Goal: Task Accomplishment & Management: Manage account settings

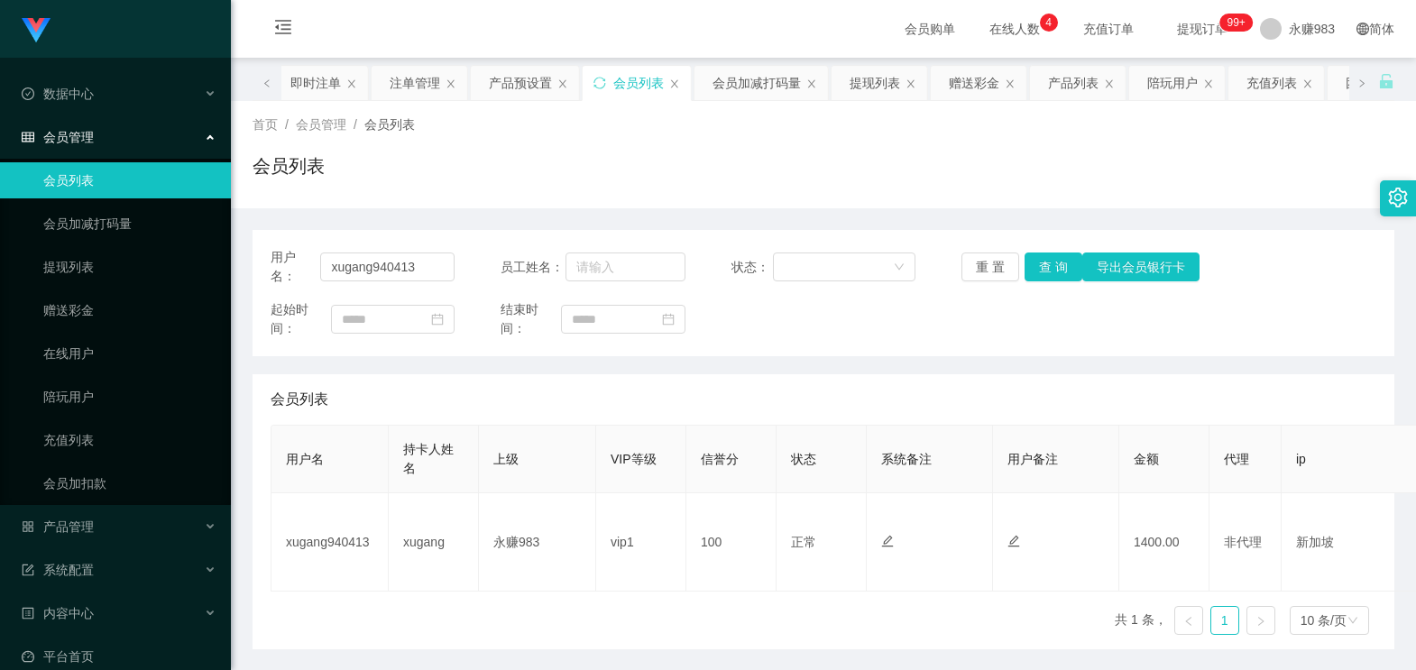
click at [948, 264] on div "用户名： xugang940413 员工姓名： 状态： 重 置 查 询 导出会员银行卡" at bounding box center [824, 267] width 1106 height 38
click at [972, 265] on button "重 置" at bounding box center [990, 267] width 58 height 29
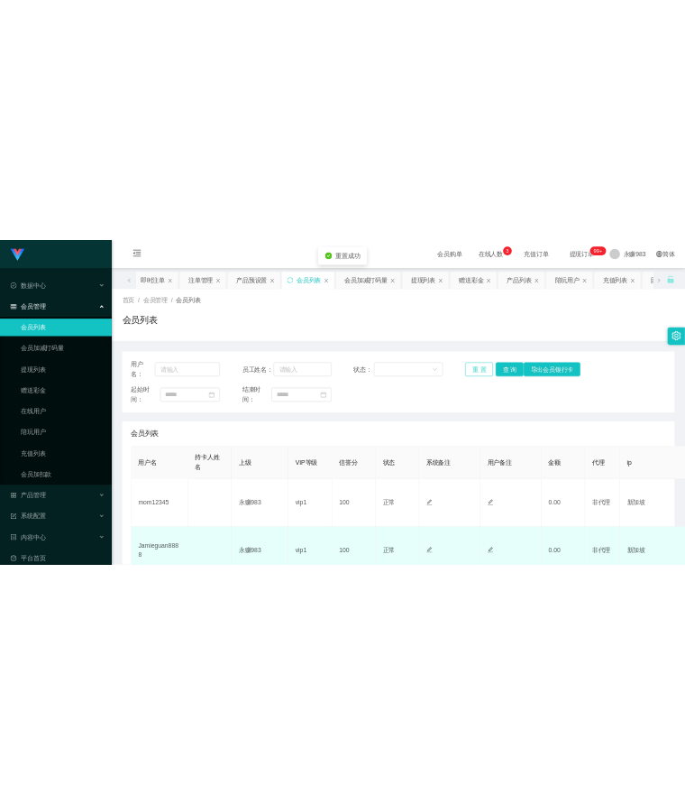
scroll to position [200, 0]
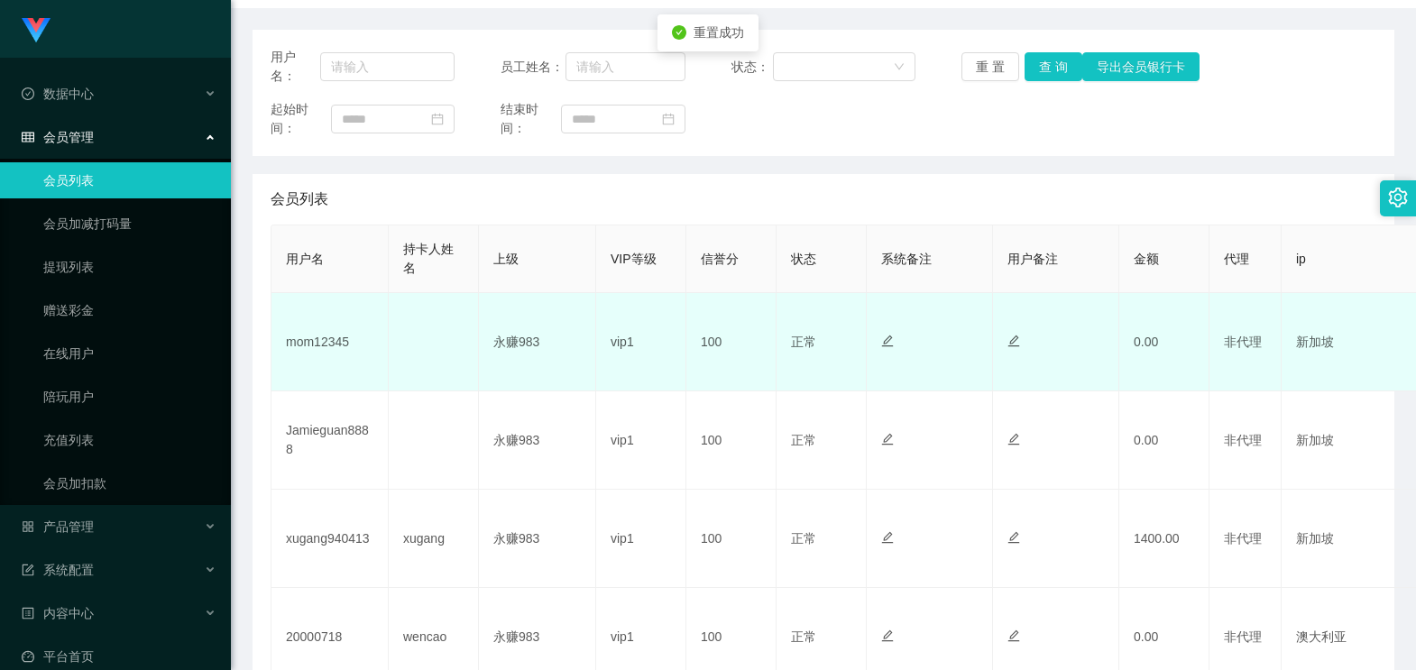
click at [323, 344] on td "mom12345" at bounding box center [329, 342] width 117 height 98
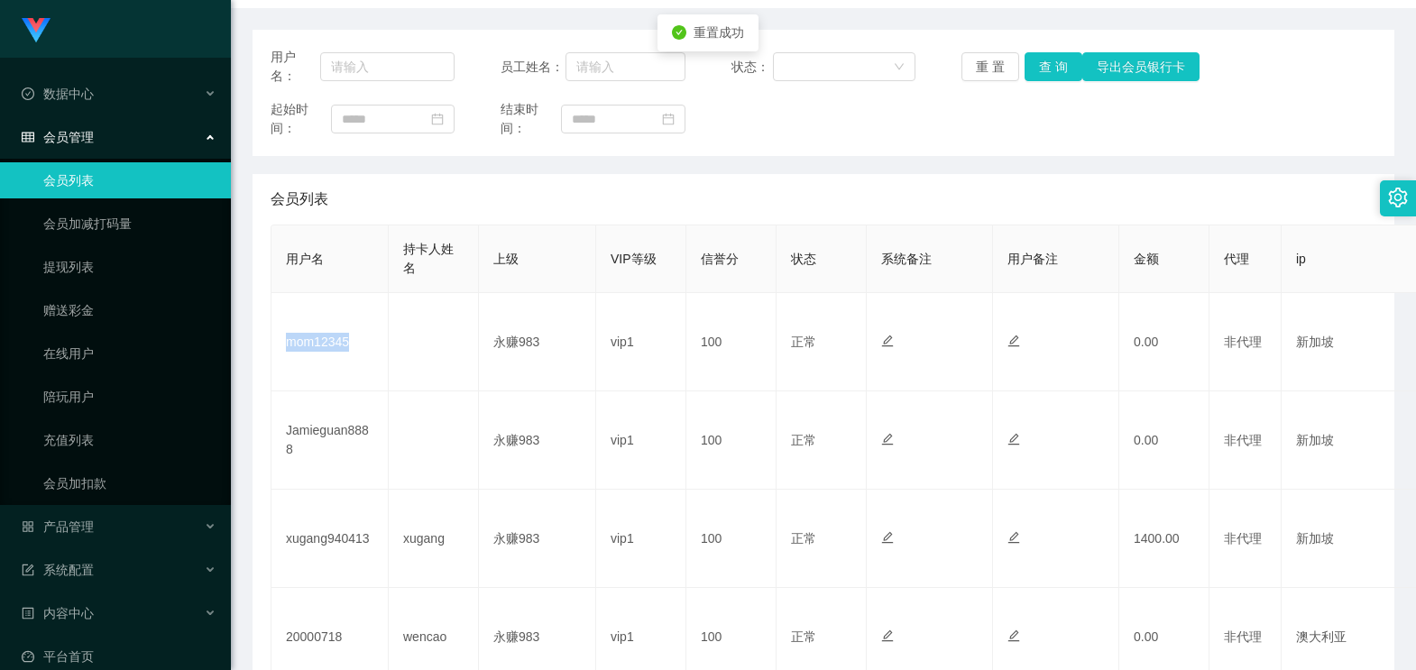
copy td "mom12345"
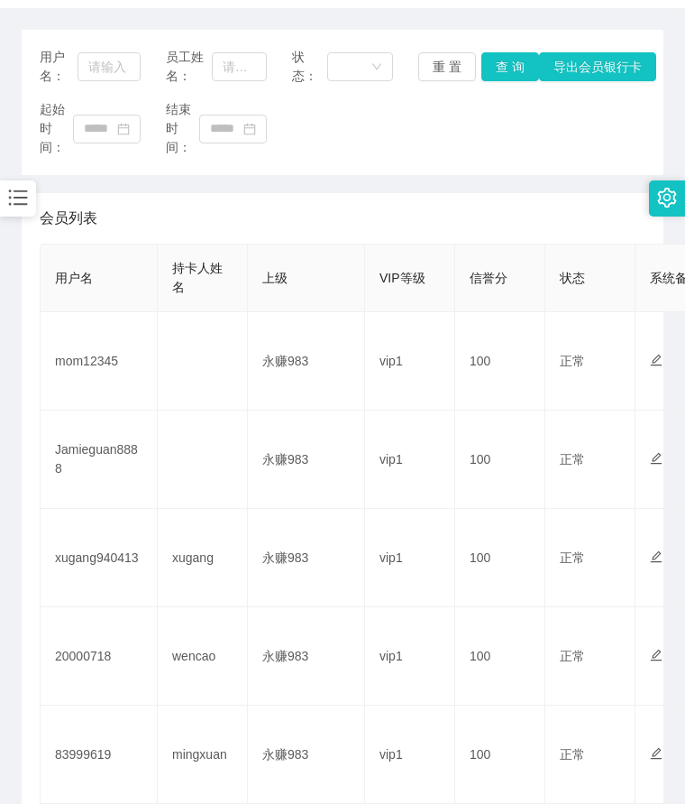
click at [22, 199] on icon "图标: bars" at bounding box center [18, 197] width 19 height 15
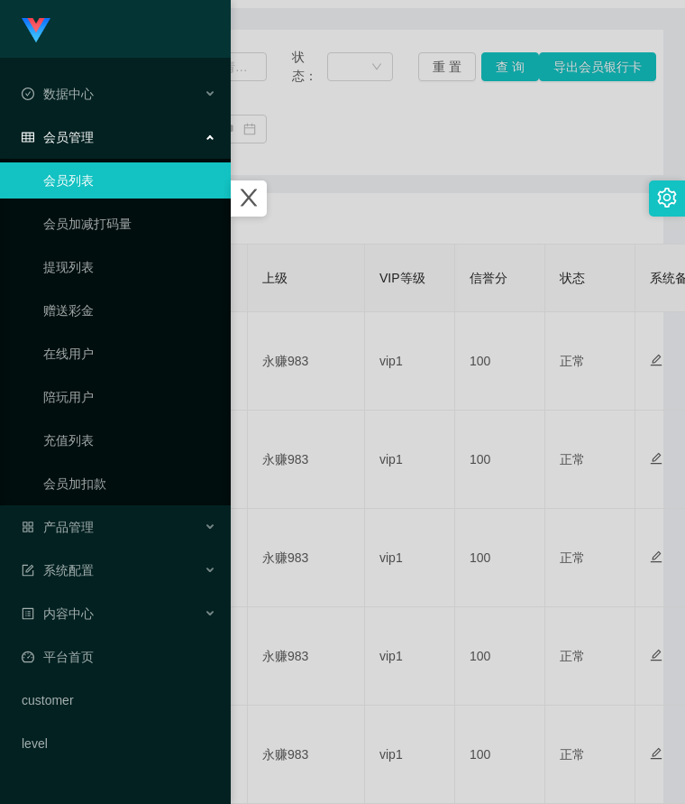
click at [83, 132] on span "会员管理" at bounding box center [58, 137] width 72 height 14
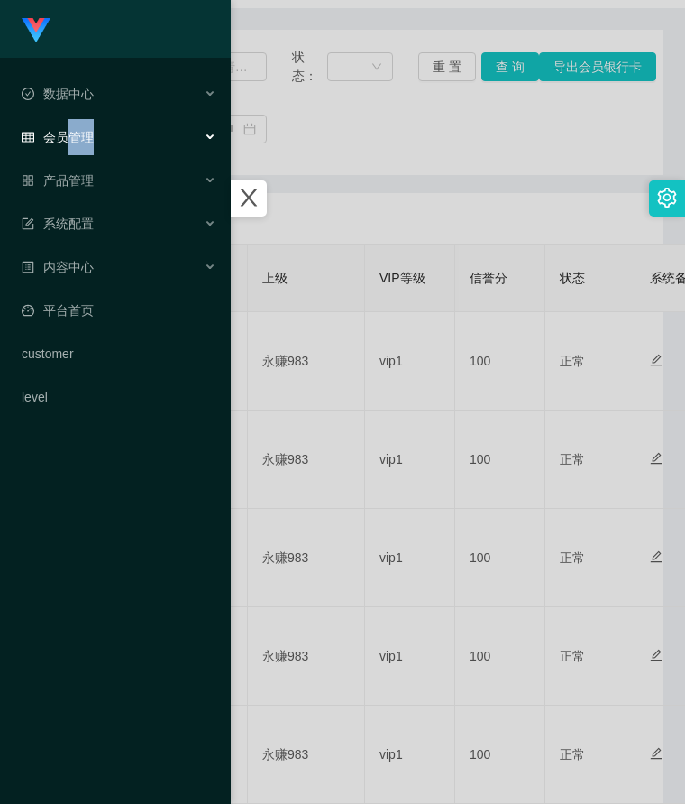
click at [83, 132] on span "会员管理" at bounding box center [58, 137] width 72 height 14
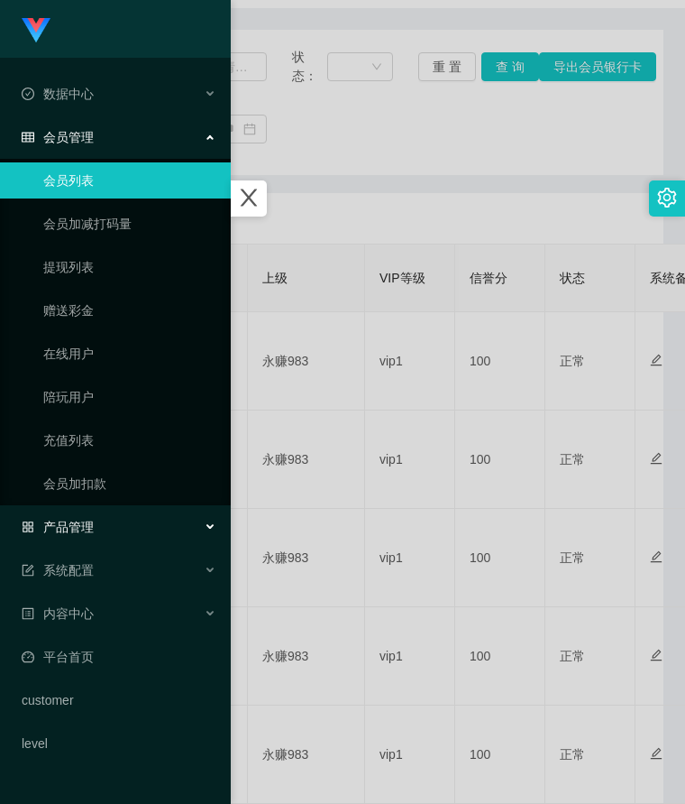
click at [85, 510] on div "产品管理" at bounding box center [115, 527] width 231 height 36
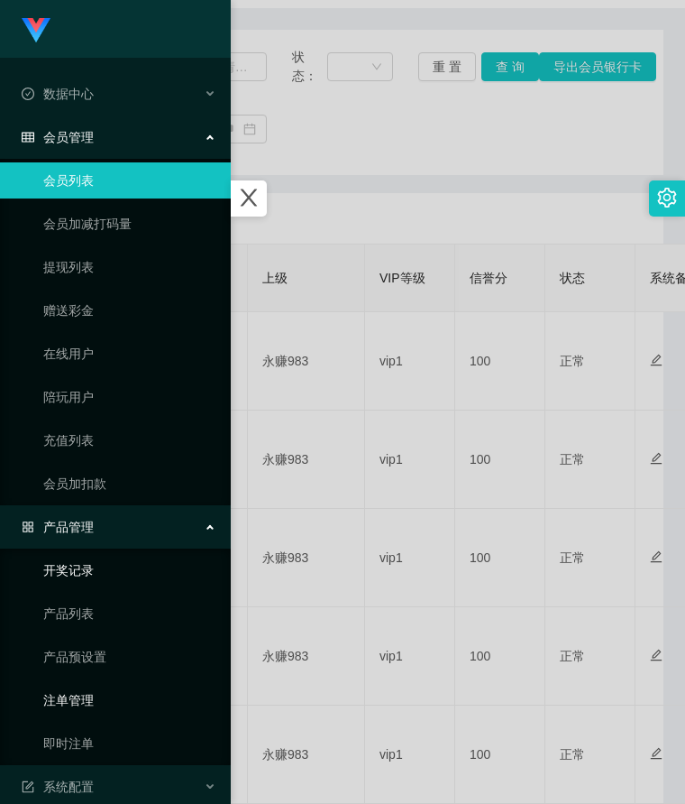
scroll to position [100, 0]
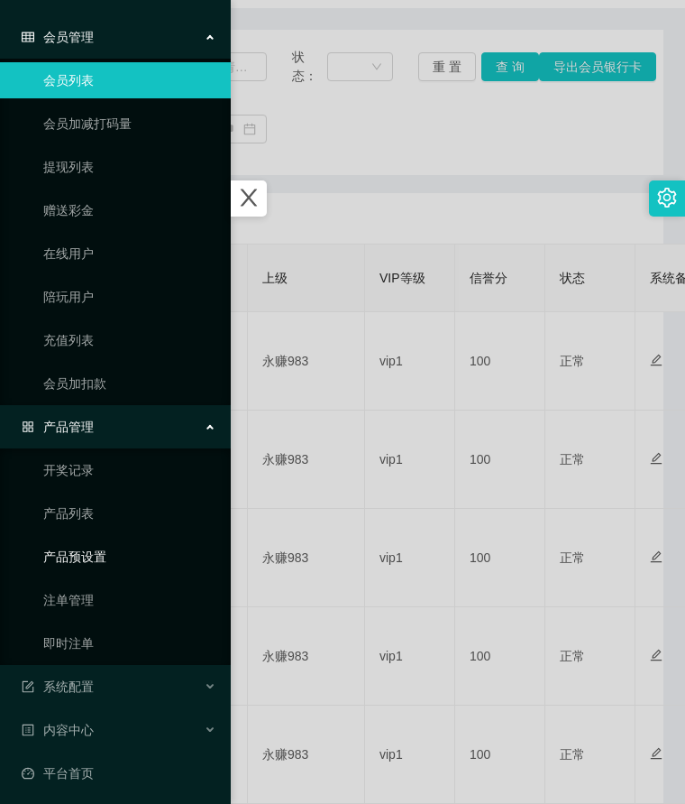
click at [85, 562] on link "产品预设置" at bounding box center [129, 556] width 173 height 36
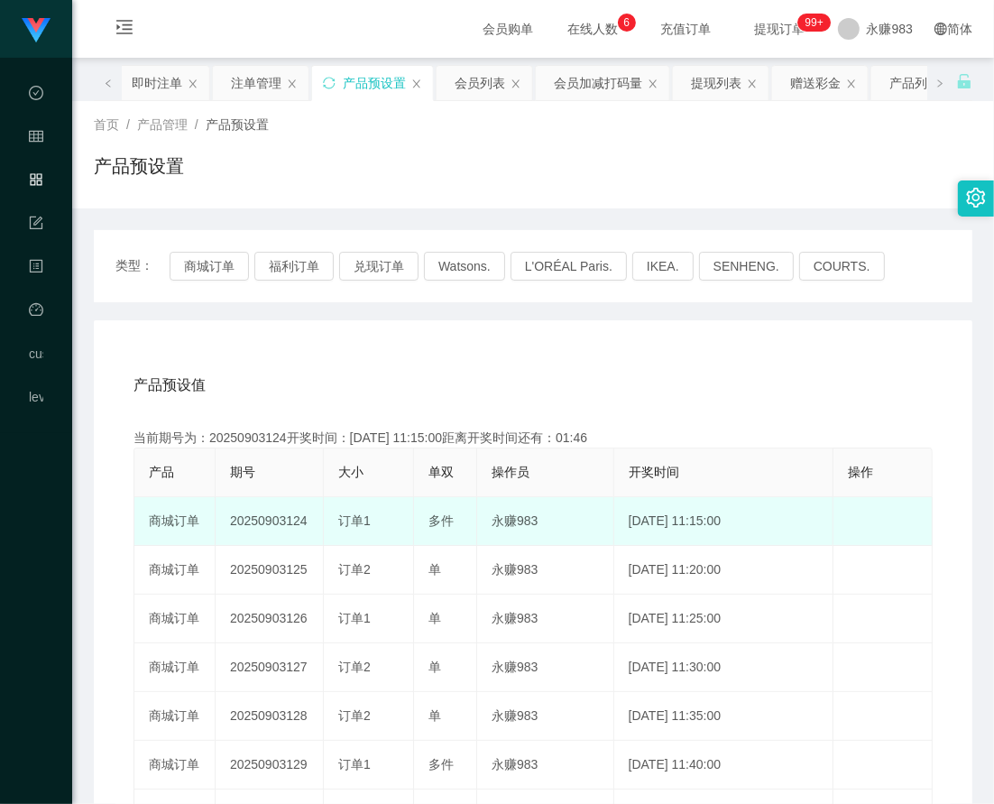
drag, startPoint x: 281, startPoint y: 521, endPoint x: 318, endPoint y: 524, distance: 37.1
click at [318, 524] on td "20250903124" at bounding box center [270, 521] width 108 height 49
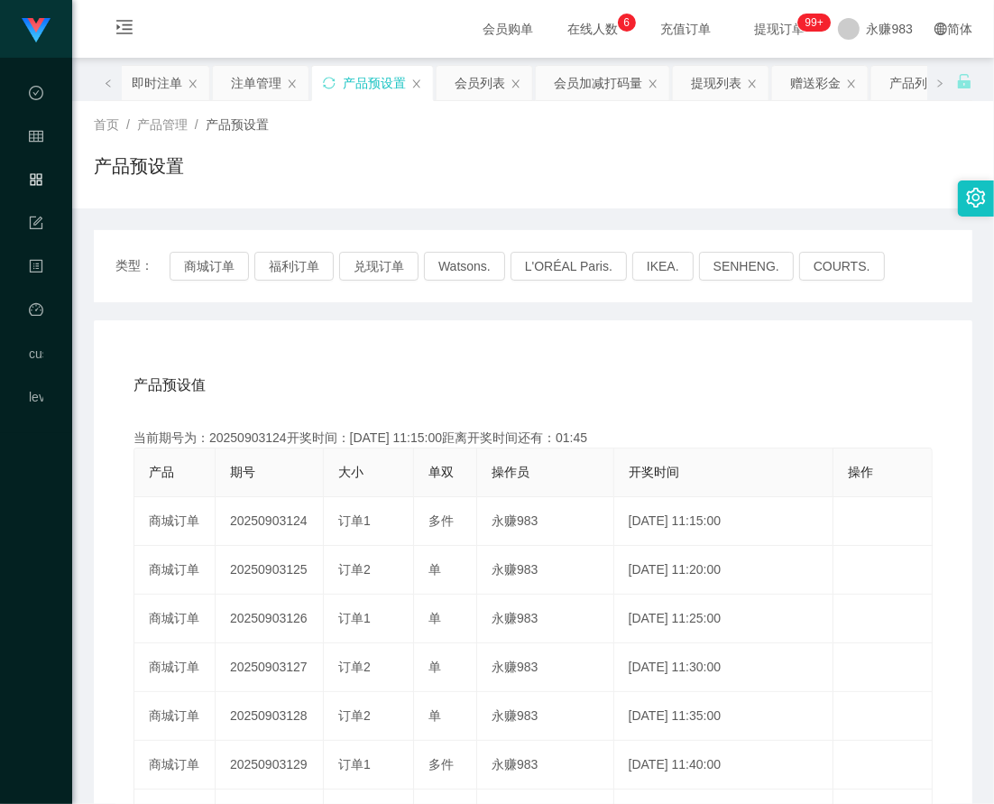
copy td "124"
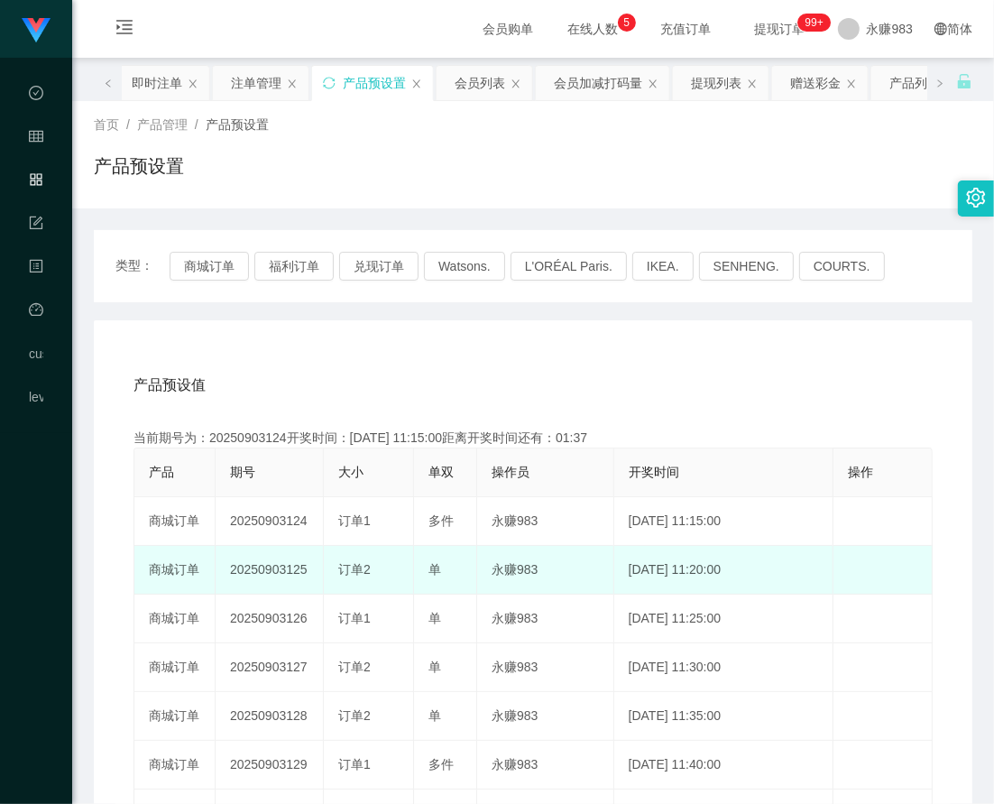
click at [286, 578] on td "20250903125" at bounding box center [270, 570] width 108 height 49
drag, startPoint x: 281, startPoint y: 566, endPoint x: 307, endPoint y: 566, distance: 25.3
click at [307, 566] on td "20250903125" at bounding box center [270, 570] width 108 height 49
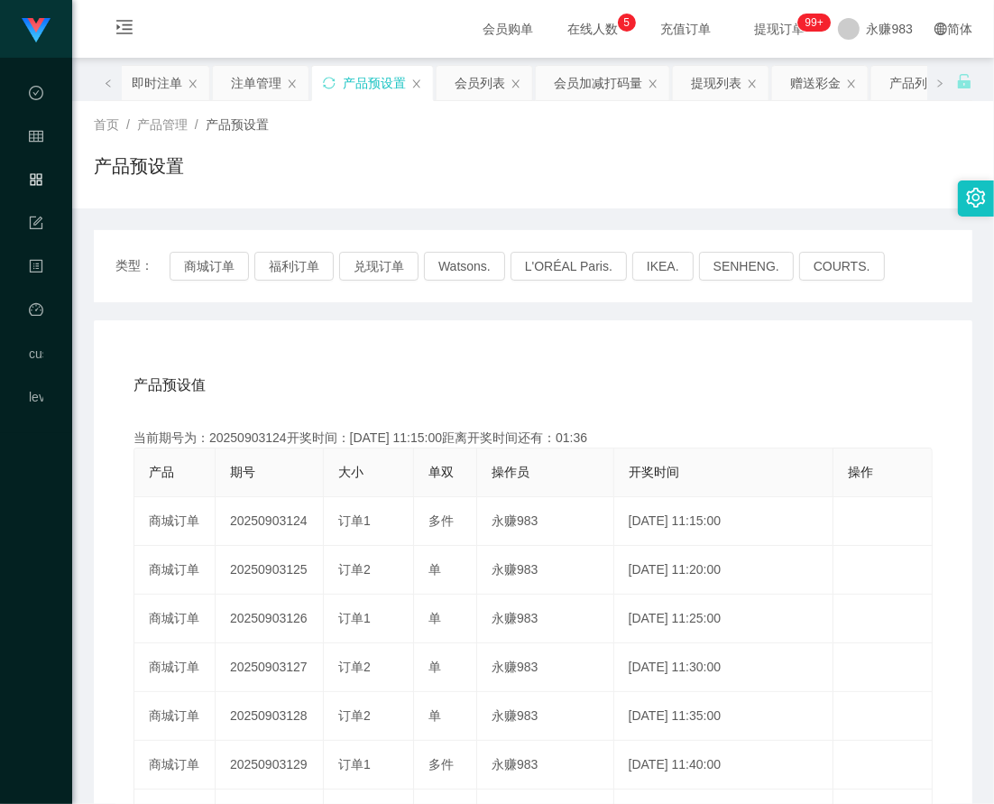
copy td "125"
click at [483, 148] on div "首页 / 产品管理 / 产品预设置 / 产品预设置" at bounding box center [533, 154] width 878 height 78
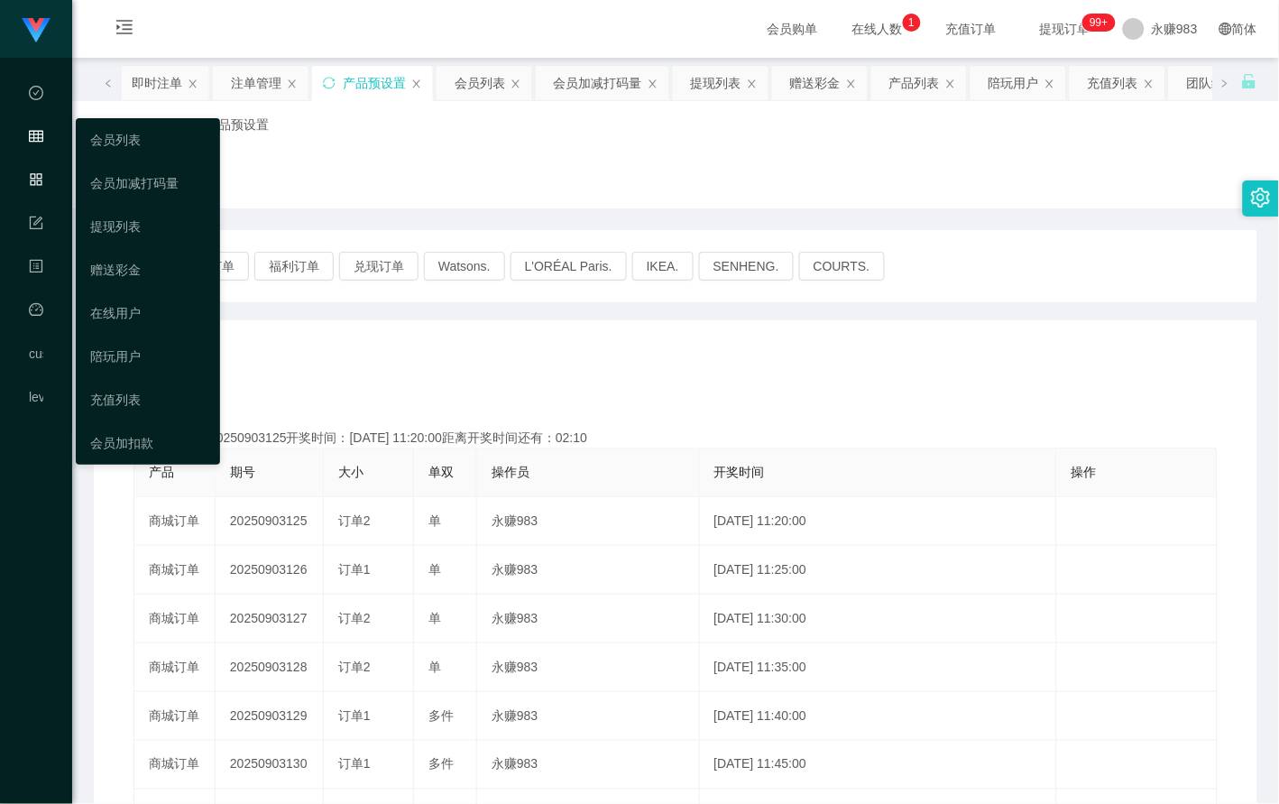
click at [41, 130] on icon "图标: table" at bounding box center [36, 136] width 14 height 14
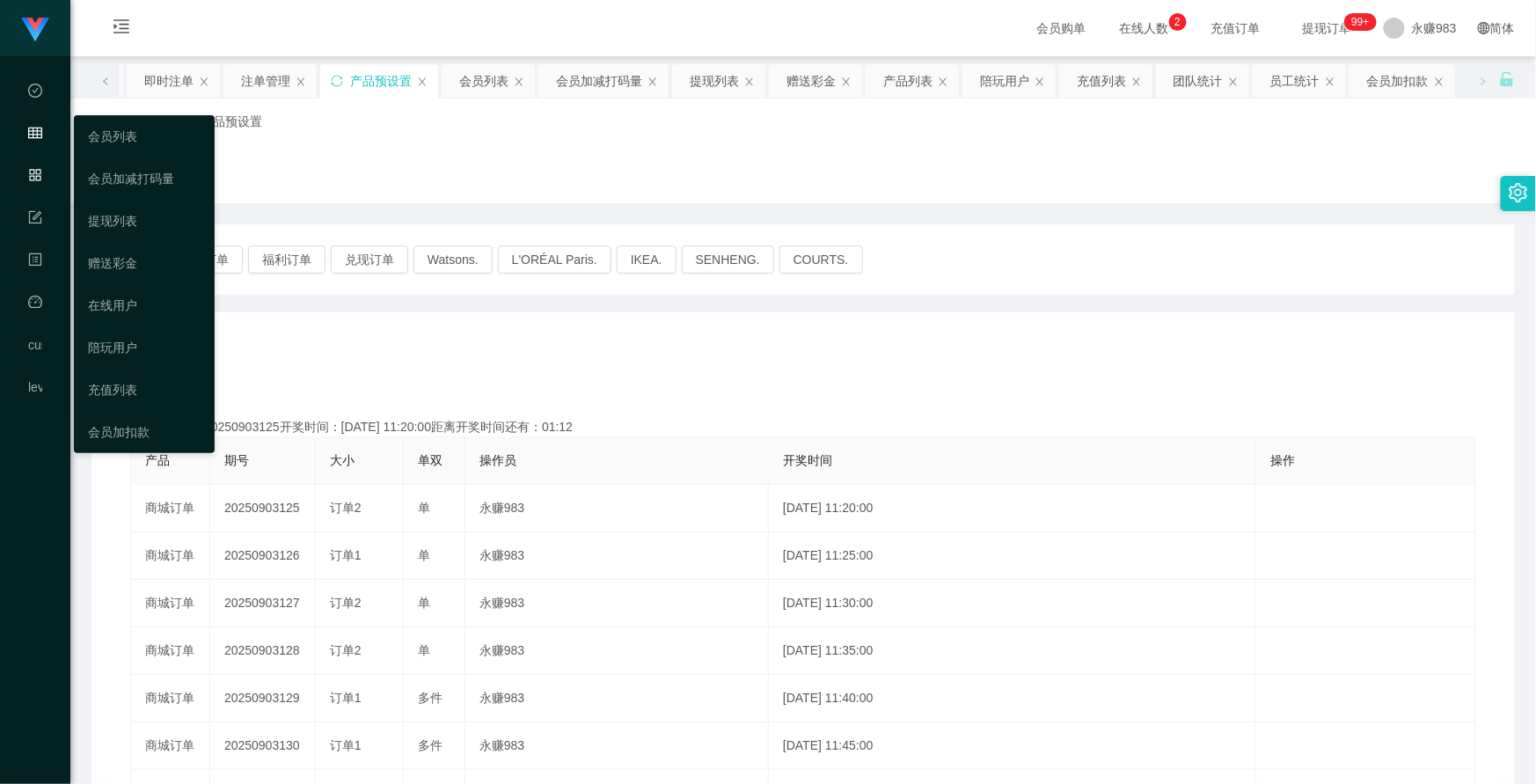
click at [32, 134] on icon "图标: table" at bounding box center [35, 134] width 14 height 12
click at [99, 132] on link "会员列表" at bounding box center [143, 137] width 112 height 35
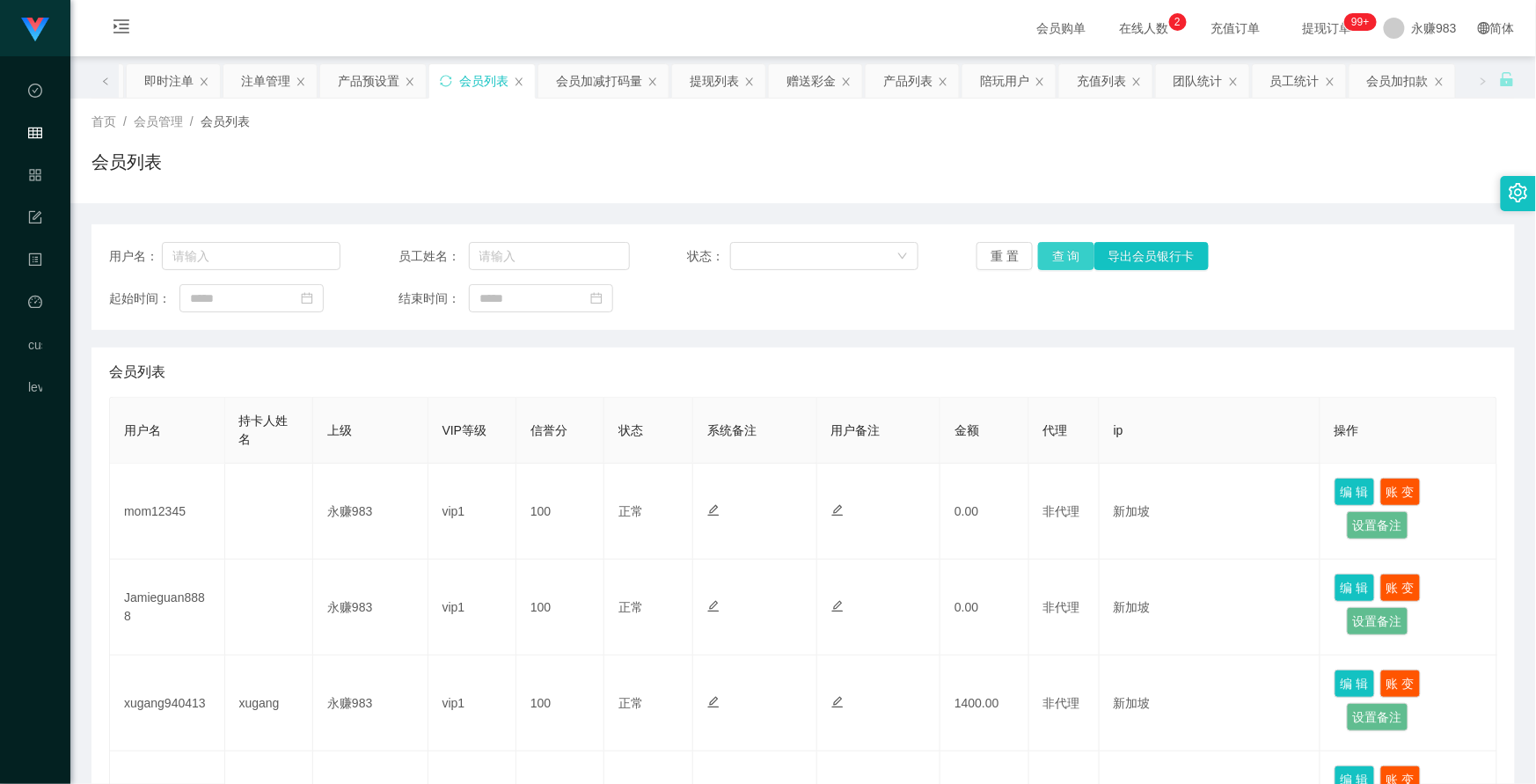
click at [1046, 247] on button "查 询" at bounding box center [1066, 255] width 57 height 28
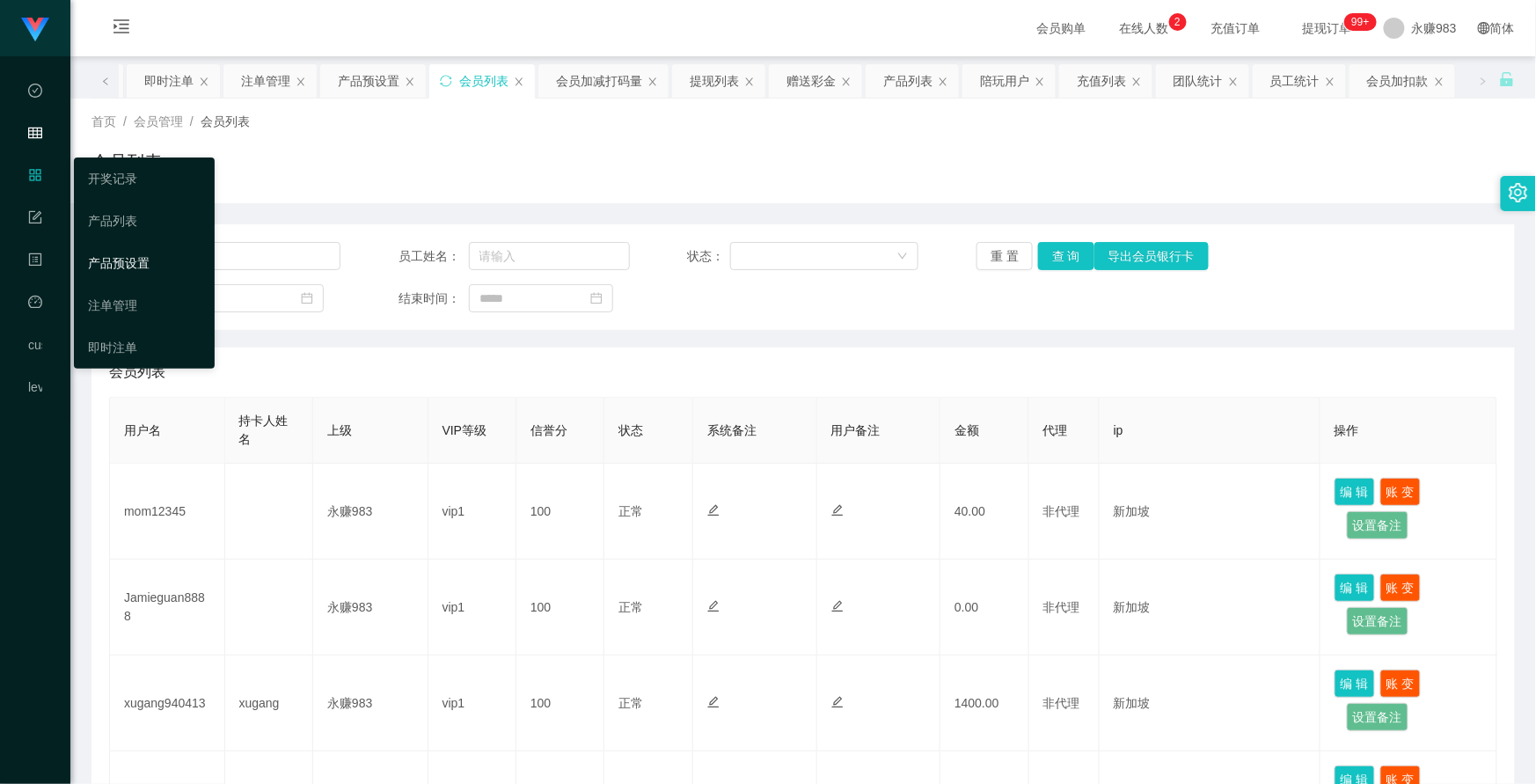
click at [135, 257] on link "产品预设置" at bounding box center [143, 263] width 112 height 35
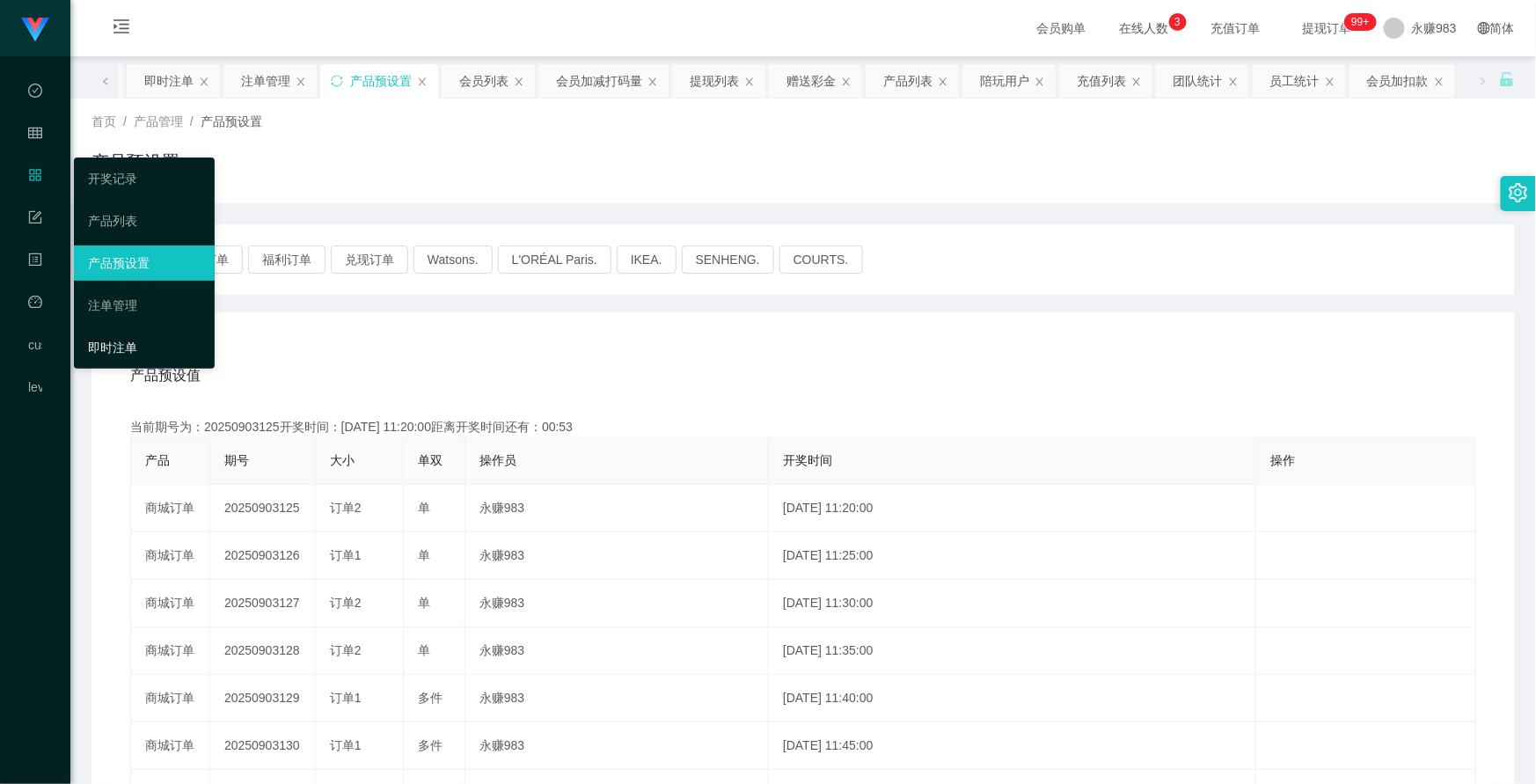
click at [108, 350] on link "即时注单" at bounding box center [143, 347] width 112 height 35
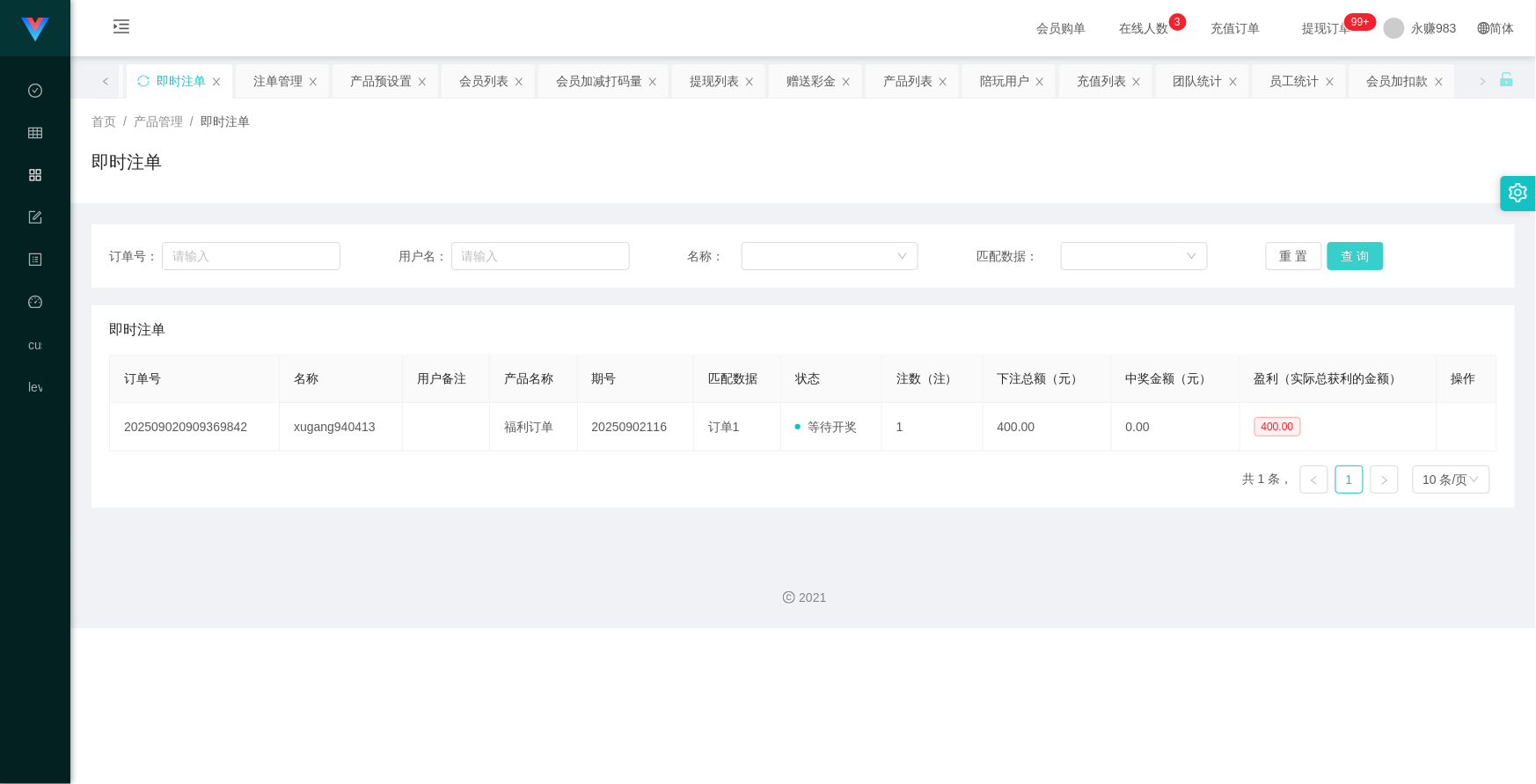
click at [1349, 260] on button "查 询" at bounding box center [1356, 255] width 57 height 28
click at [985, 542] on main "关闭左侧 关闭右侧 关闭其它 刷新页面 平台首页 即时注单 注单管理 产品预设置 会员列表 会员加减打码量 提现列表 赠送彩金 产品列表 陪玩用户 充值列表 …" at bounding box center [803, 301] width 1466 height 490
click at [1287, 260] on button "重 置" at bounding box center [1294, 255] width 57 height 28
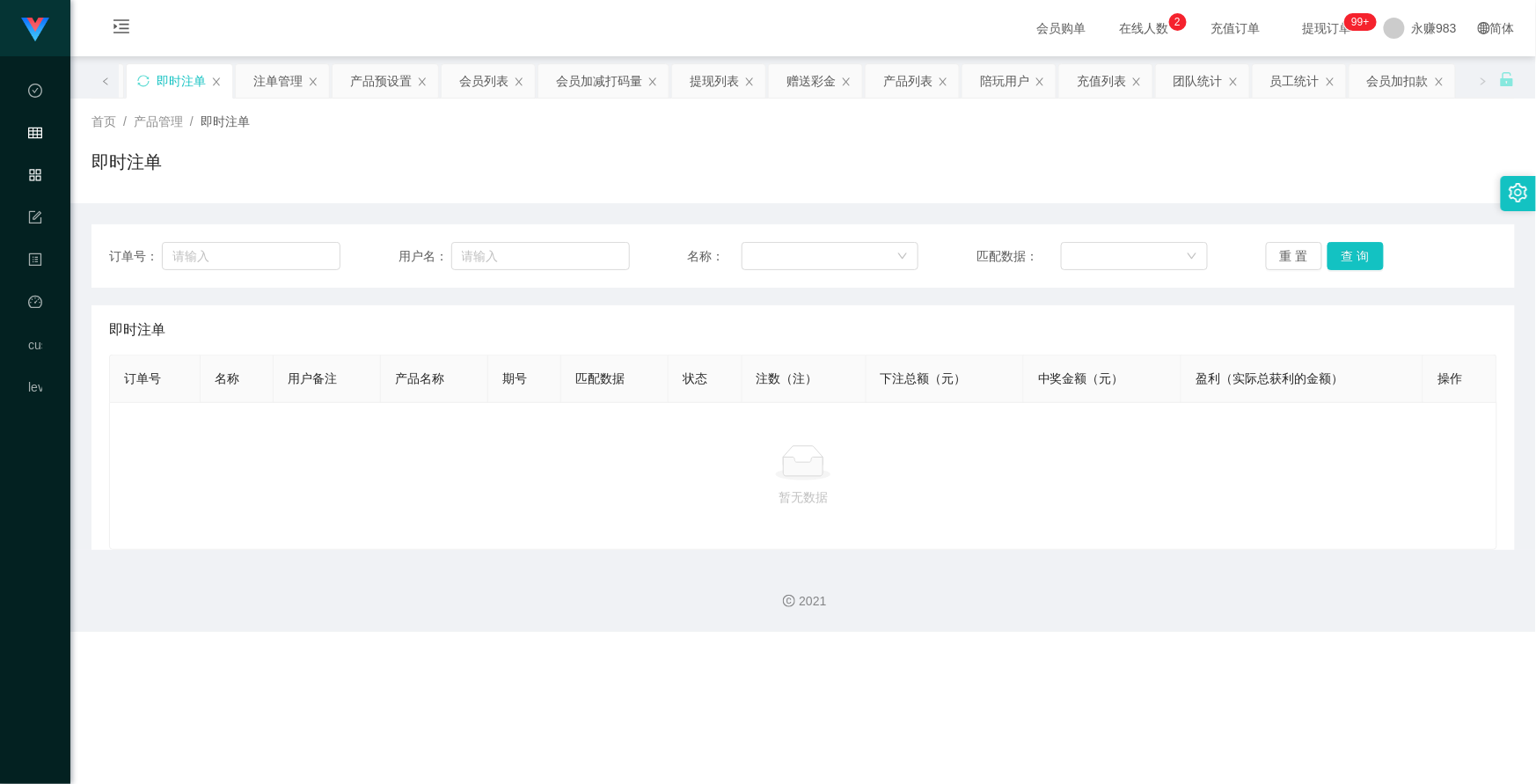
click at [30, 133] on icon "图标: table" at bounding box center [35, 133] width 14 height 14
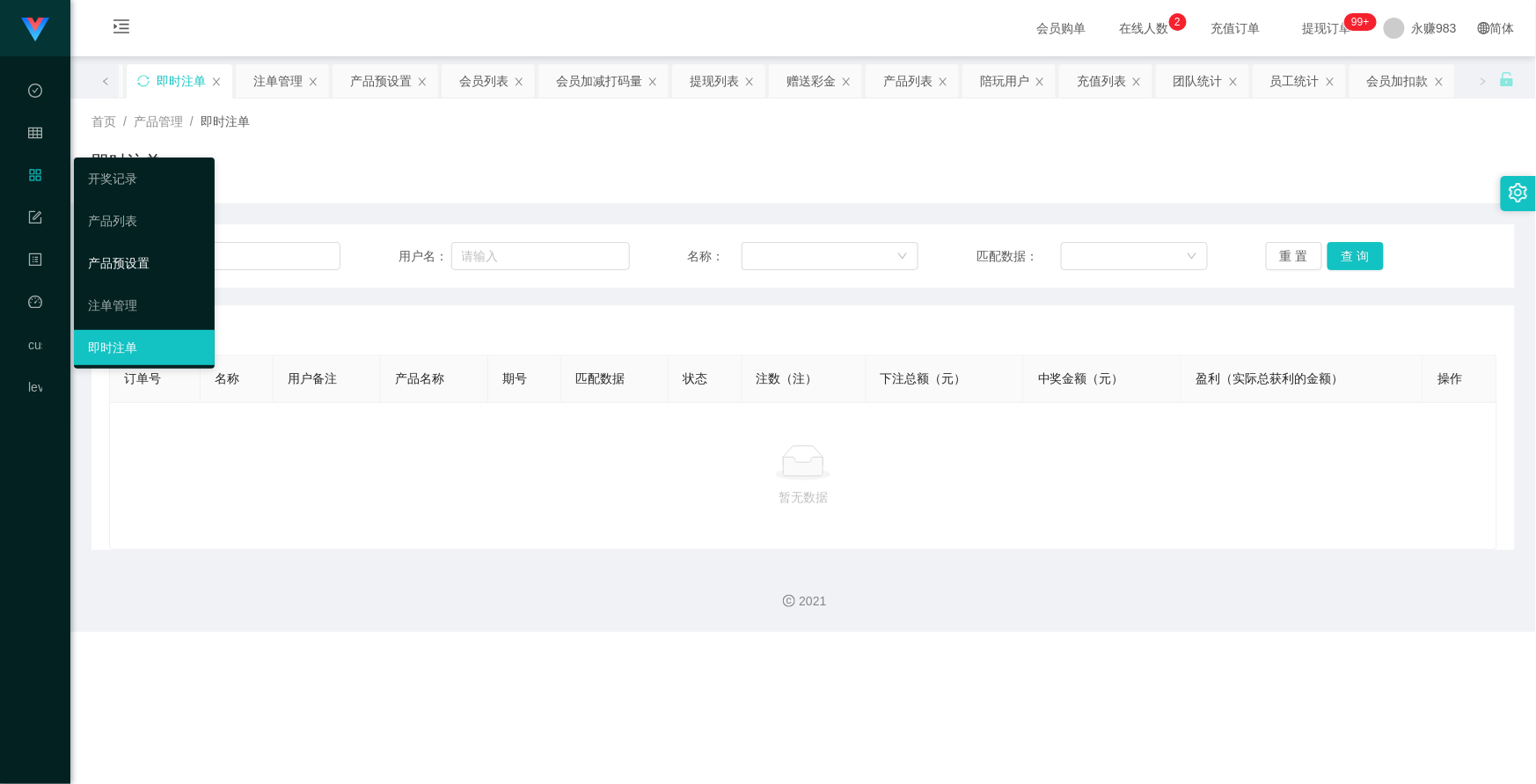
click at [133, 264] on link "产品预设置" at bounding box center [143, 263] width 112 height 35
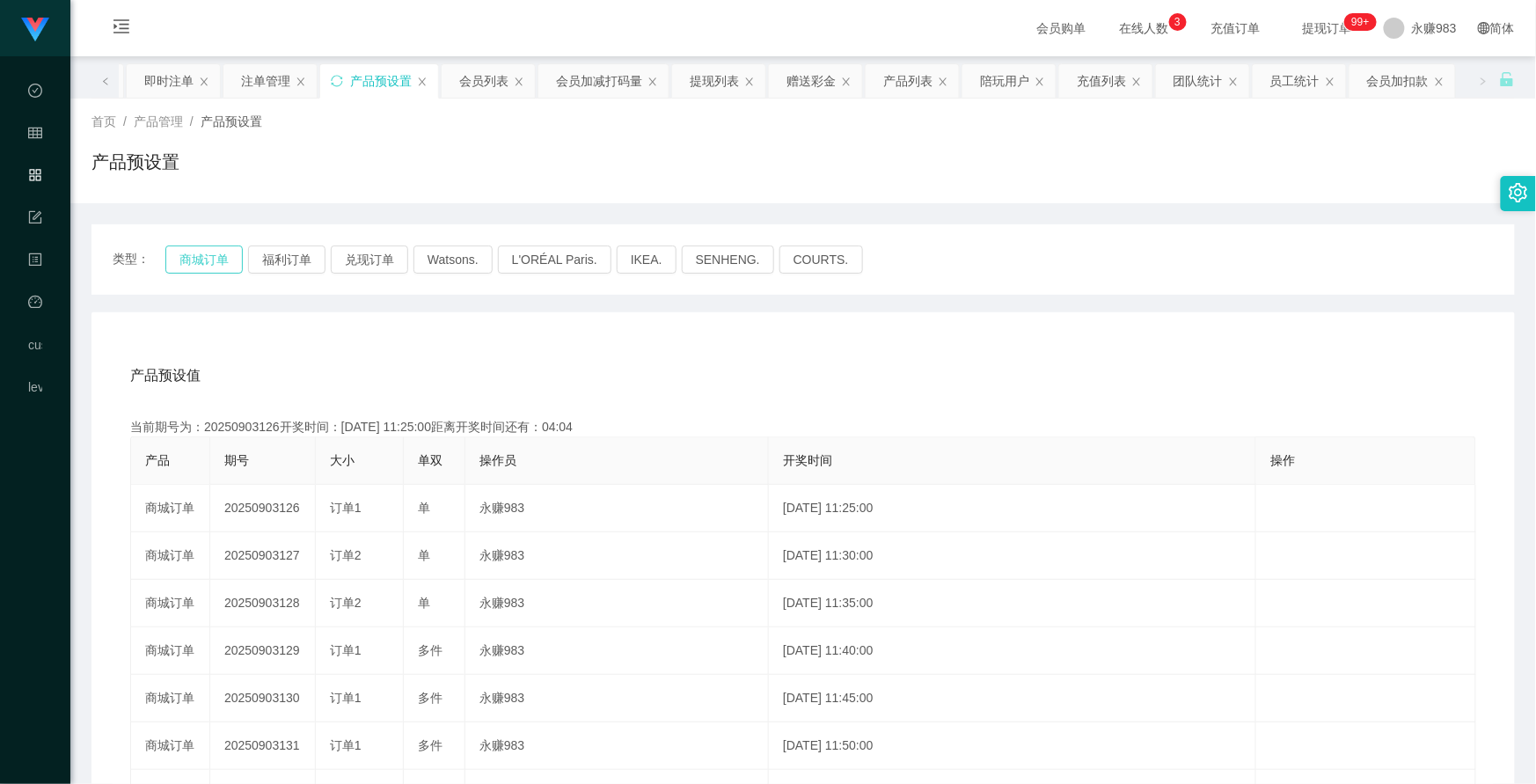
click at [217, 261] on button "商城订单" at bounding box center [204, 259] width 77 height 28
click at [287, 354] on div "产品预设值 添加期号" at bounding box center [803, 375] width 1346 height 50
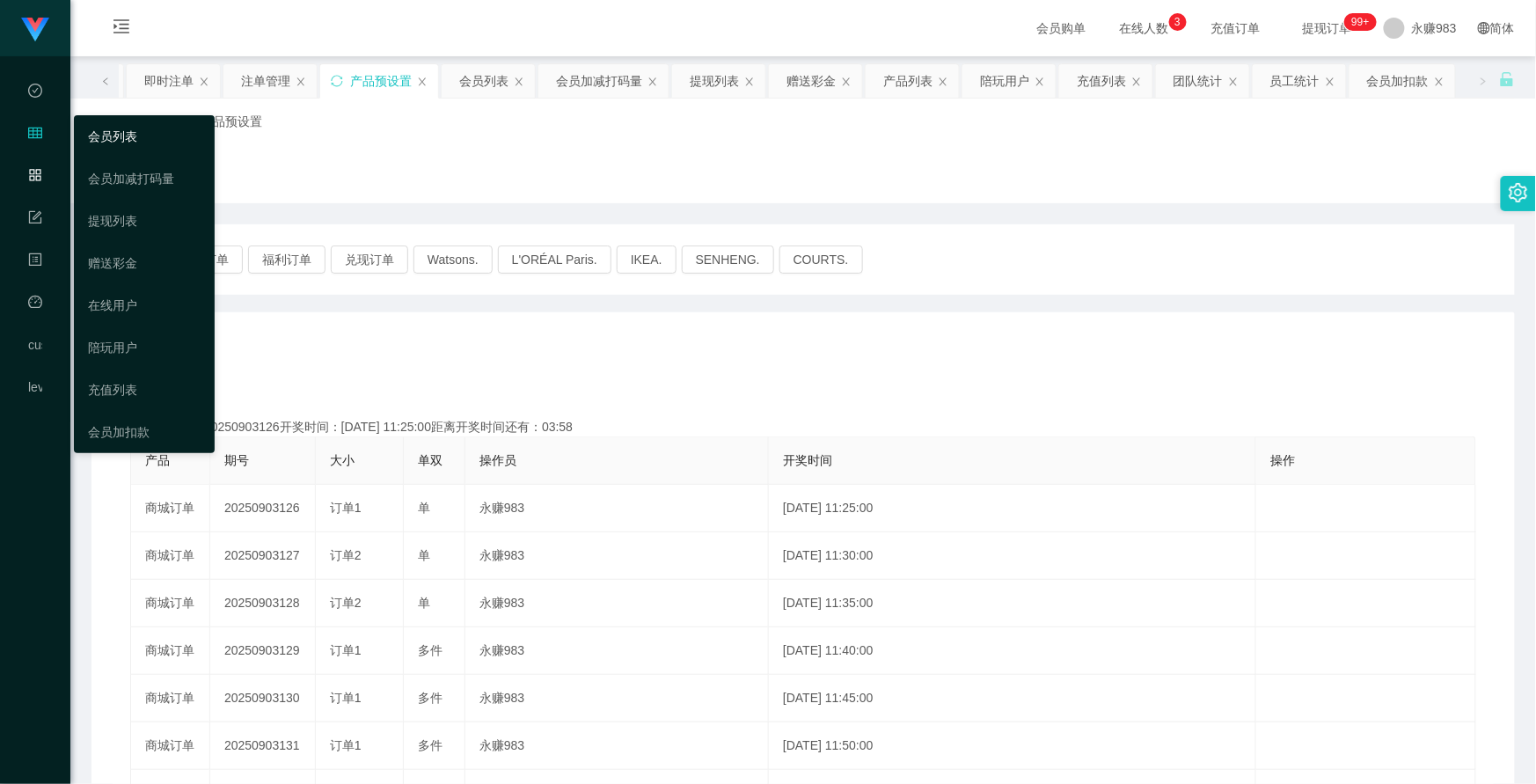
click at [130, 135] on link "会员列表" at bounding box center [143, 137] width 112 height 35
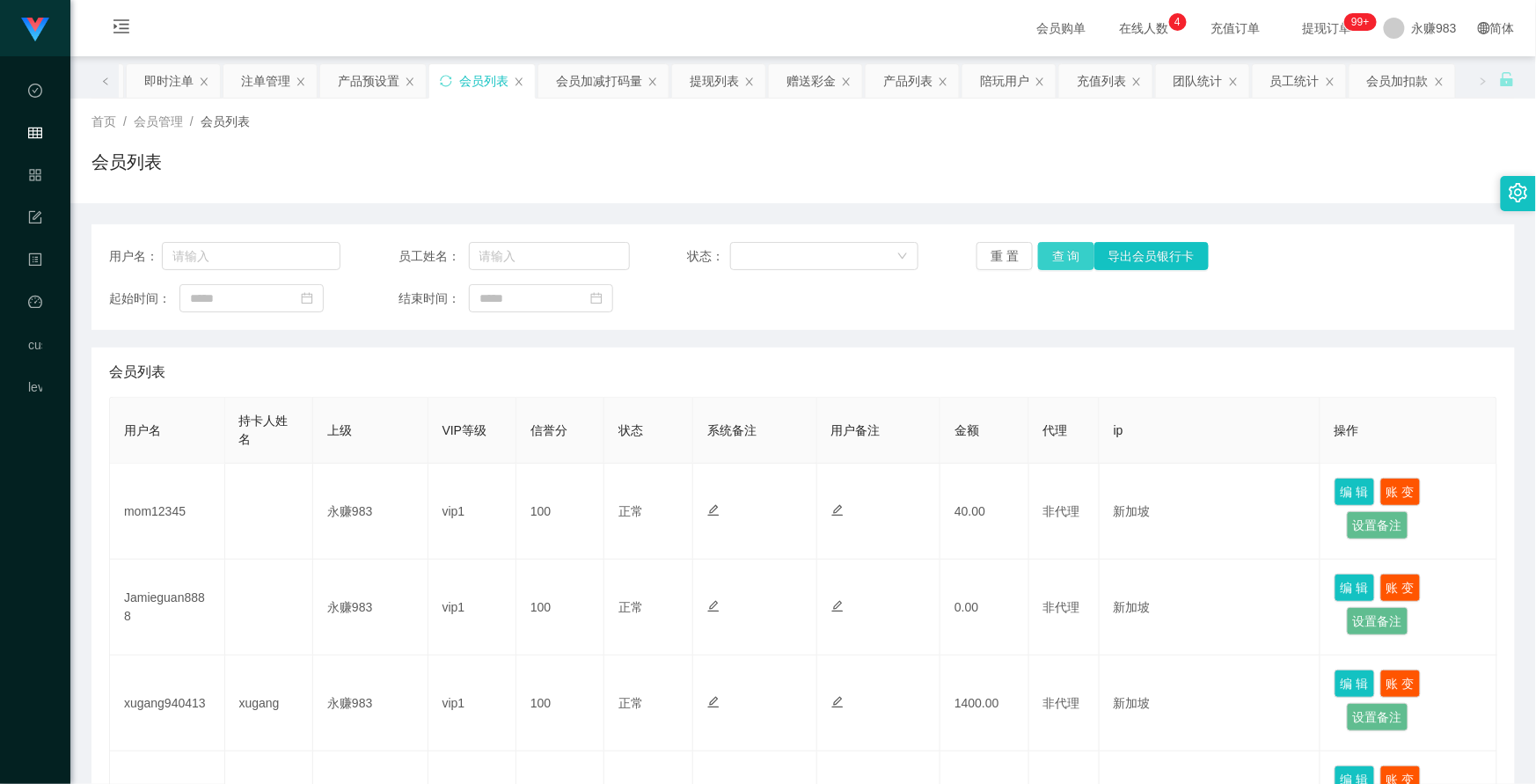
click at [1044, 251] on button "查 询" at bounding box center [1066, 255] width 57 height 28
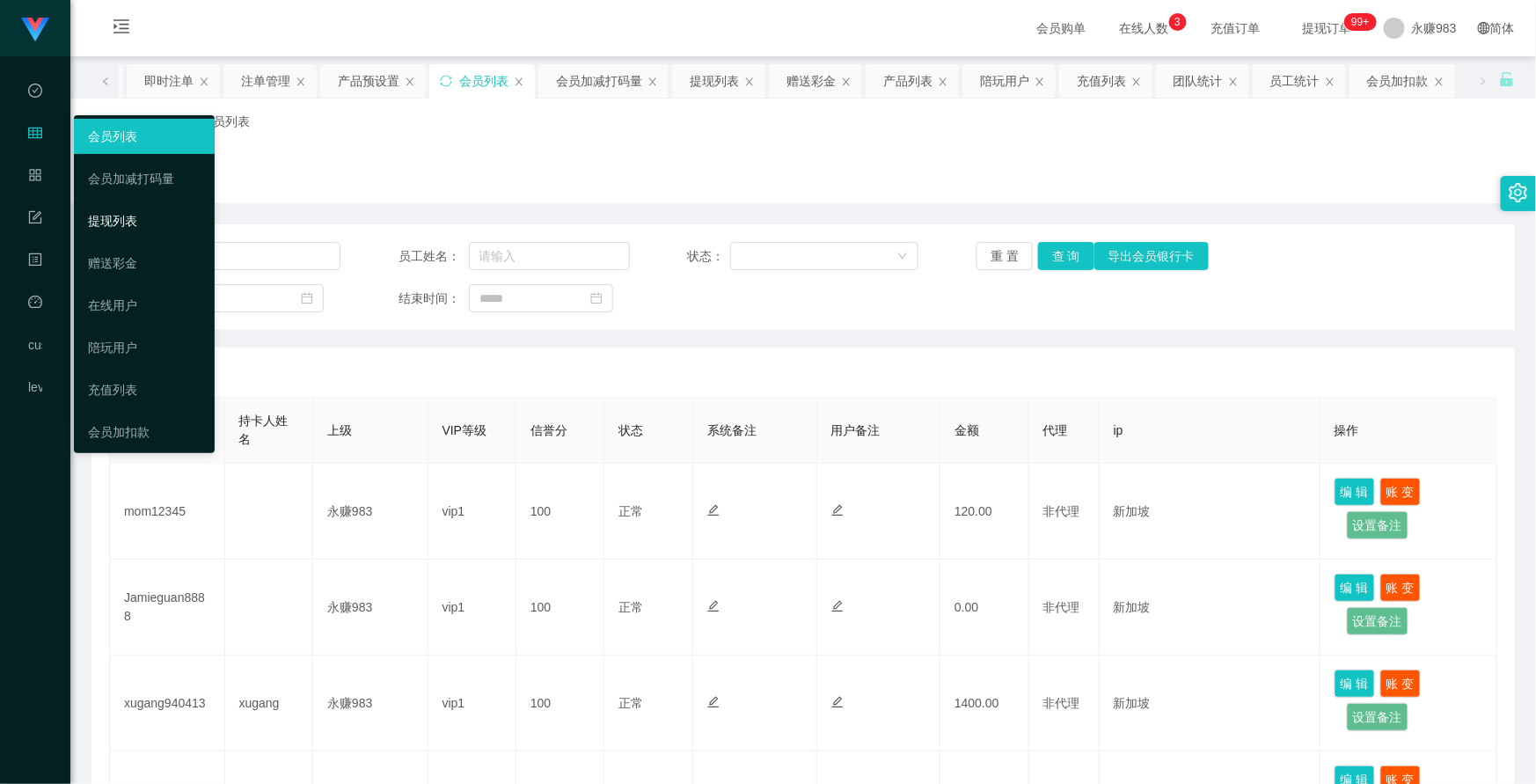
click at [130, 225] on link "提现列表" at bounding box center [143, 220] width 112 height 35
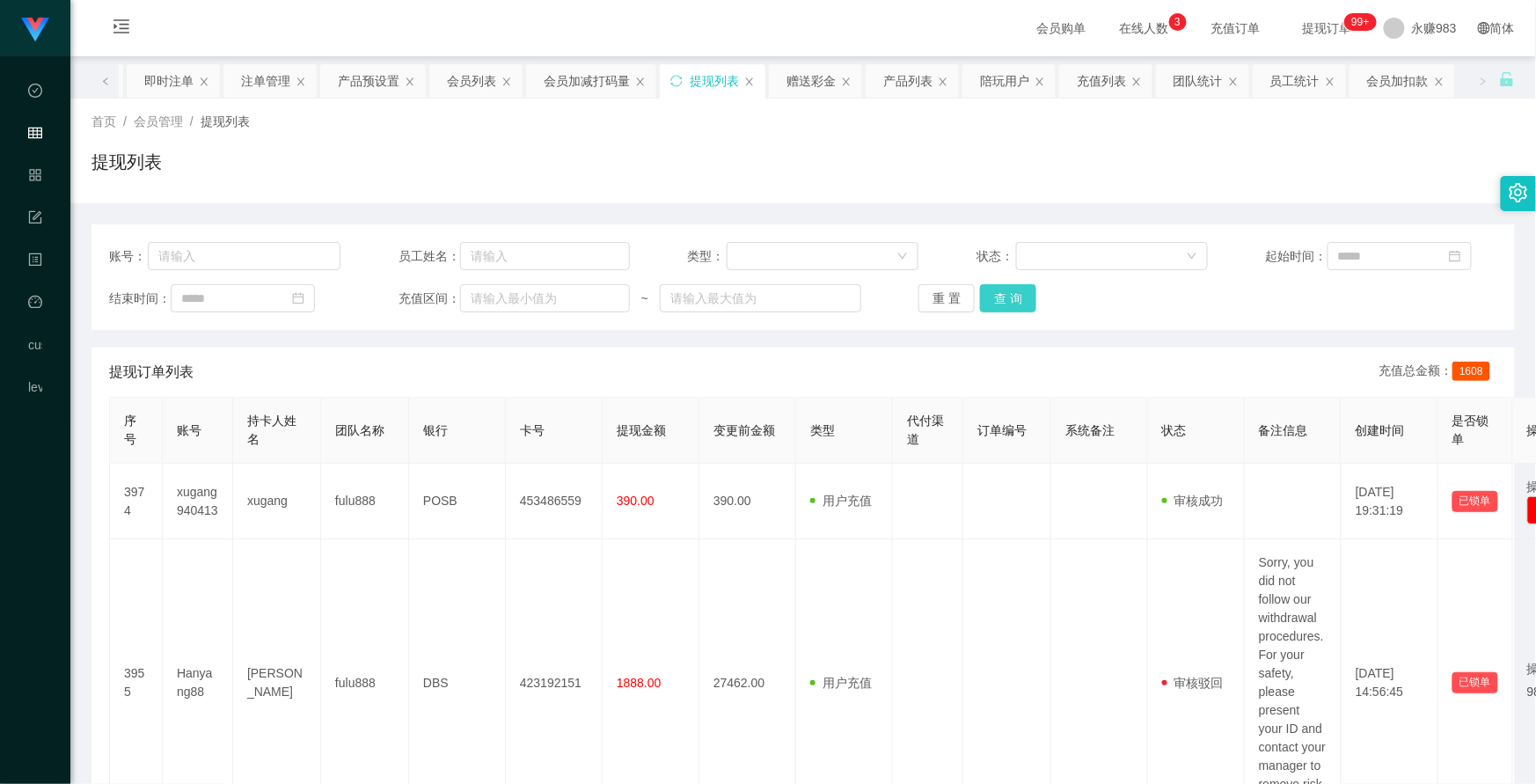
click at [992, 296] on button "查 询" at bounding box center [1008, 297] width 57 height 28
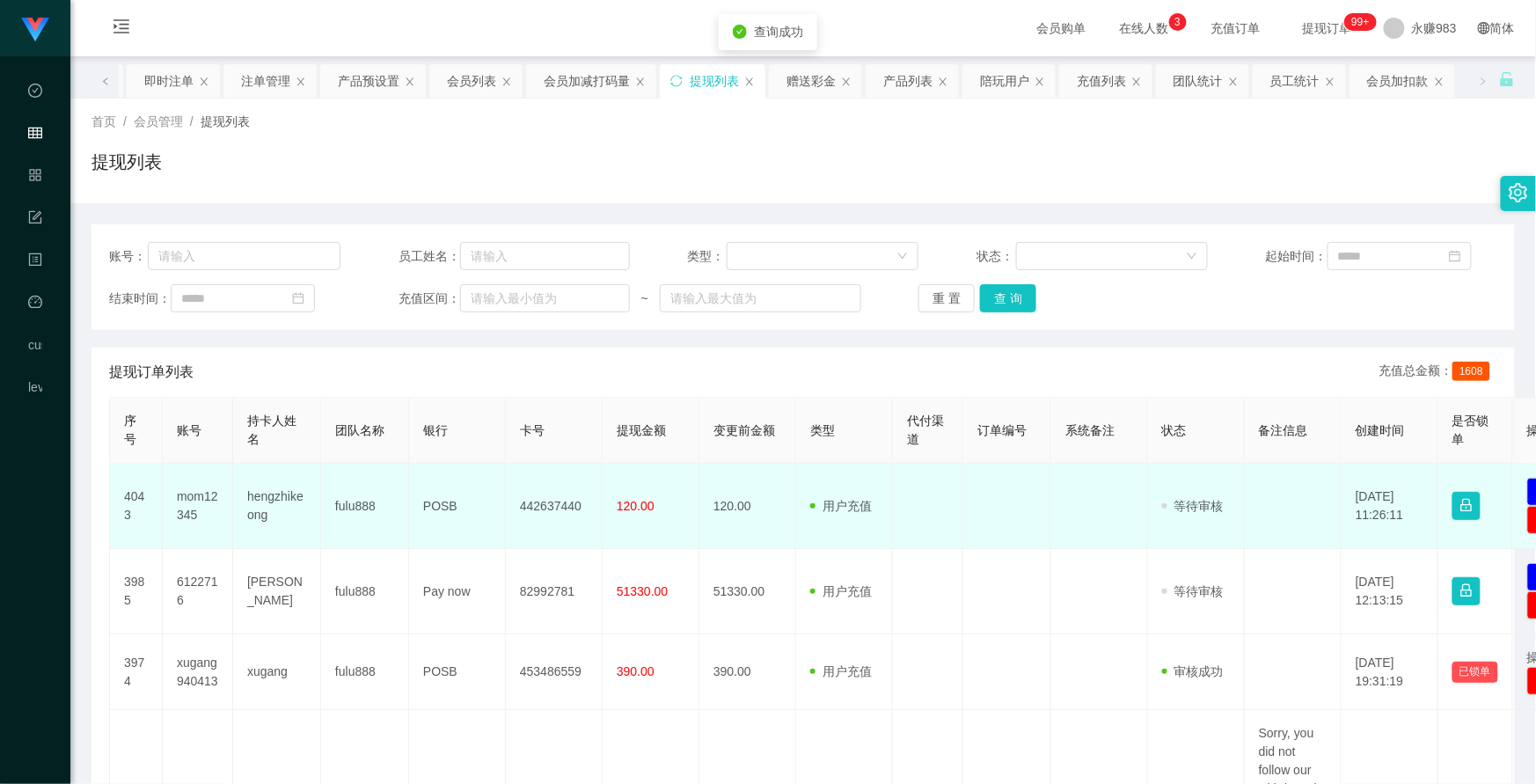
click at [206, 506] on td "mom12345" at bounding box center [198, 505] width 70 height 85
click at [189, 503] on td "mom12345" at bounding box center [198, 505] width 70 height 85
copy td "mom12345"
click at [195, 515] on td "mom12345" at bounding box center [198, 505] width 70 height 85
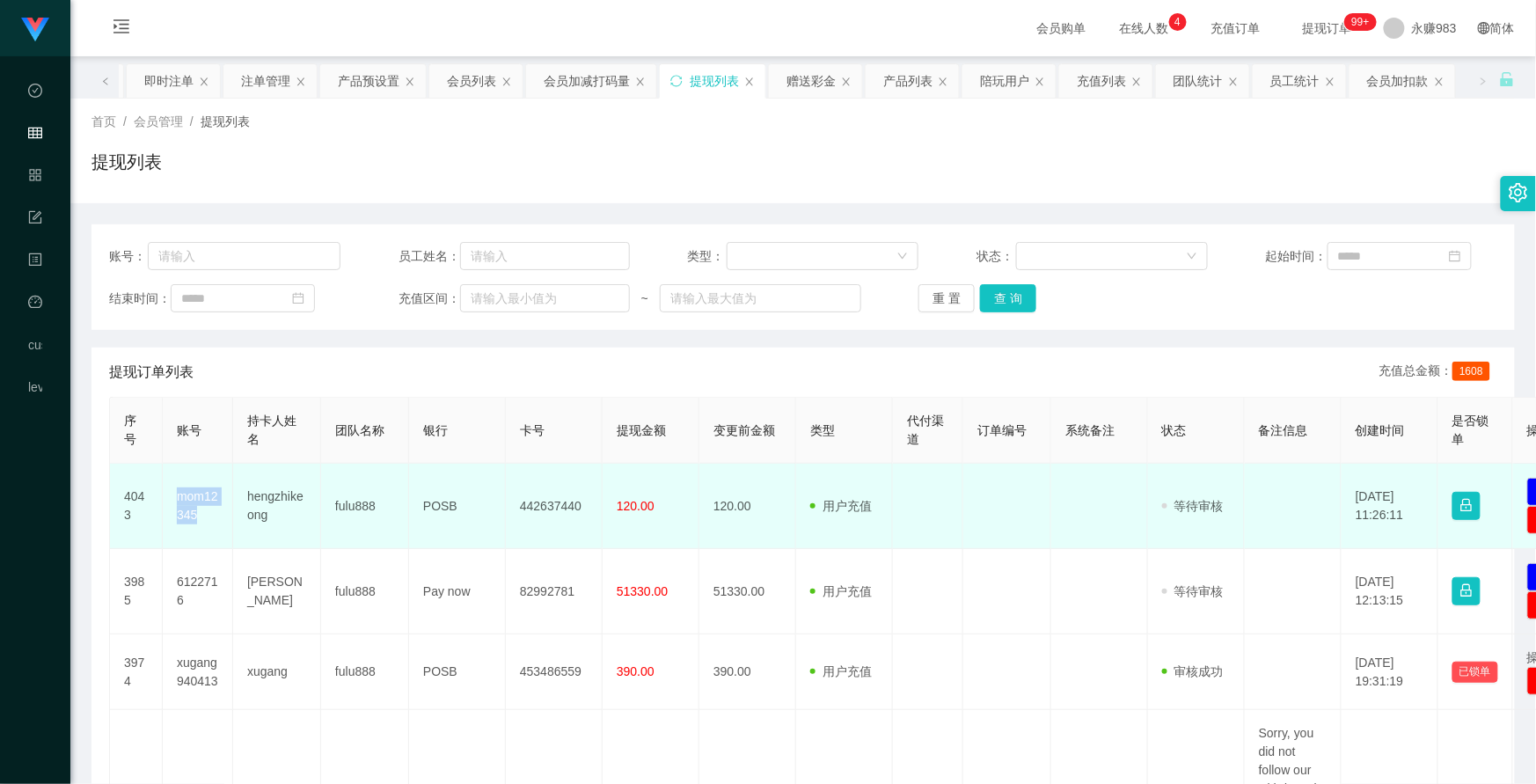
click at [195, 515] on td "mom12345" at bounding box center [198, 505] width 70 height 85
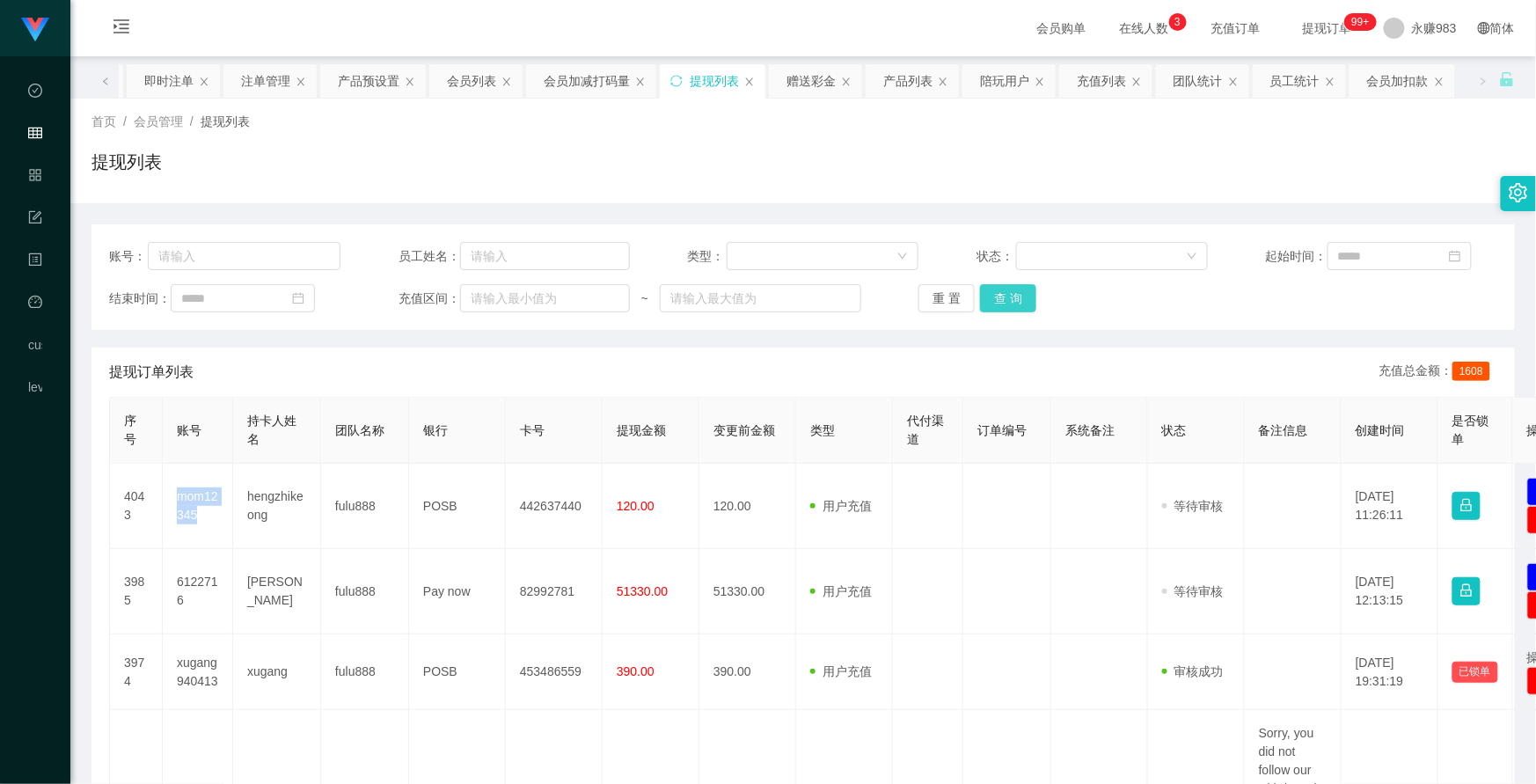
click at [1026, 301] on button "查 询" at bounding box center [1008, 297] width 57 height 28
click at [1036, 296] on div "重 置 查 询" at bounding box center [1034, 297] width 231 height 28
